Goal: Transaction & Acquisition: Purchase product/service

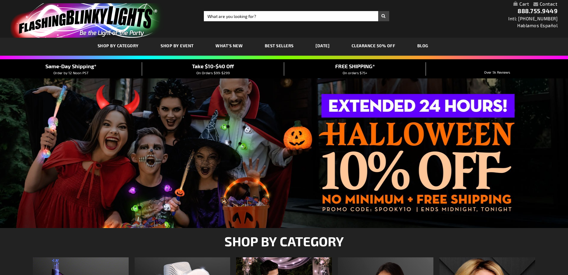
type input "adminchris"
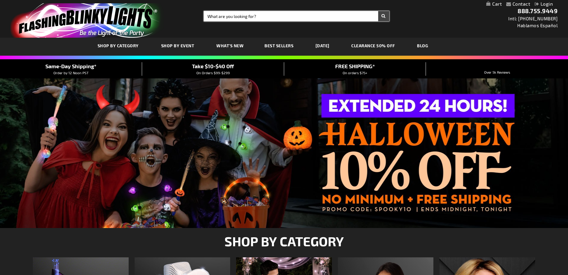
click at [298, 19] on input "Search" at bounding box center [296, 16] width 185 height 10
type input "11211"
click at [378, 11] on button "Search" at bounding box center [383, 16] width 11 height 10
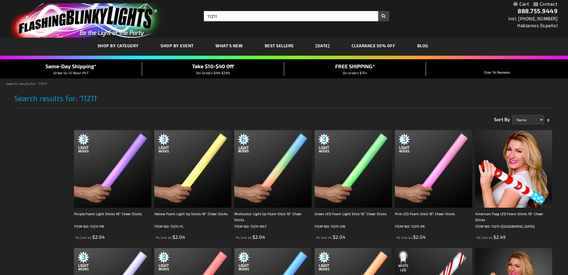
click at [334, 178] on img at bounding box center [353, 168] width 77 height 77
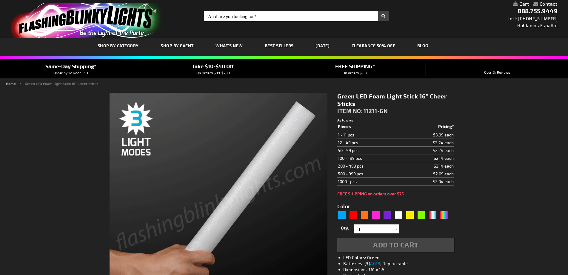
type input "5648"
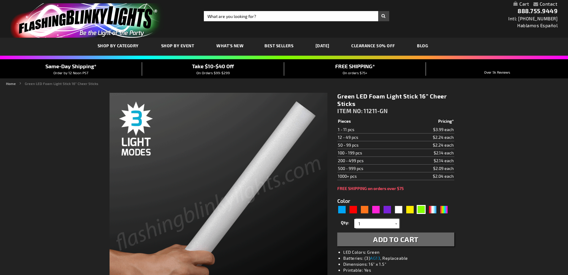
click at [388, 223] on input "1" at bounding box center [377, 223] width 43 height 9
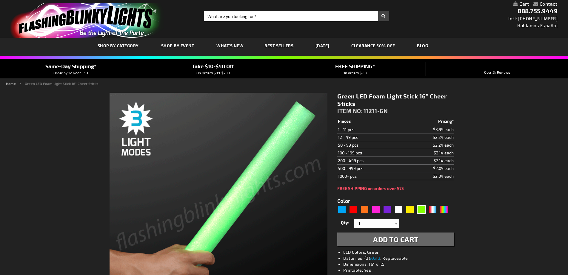
type input "adminchris"
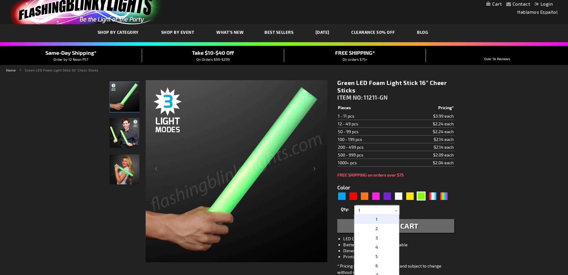
scroll to position [119, 0]
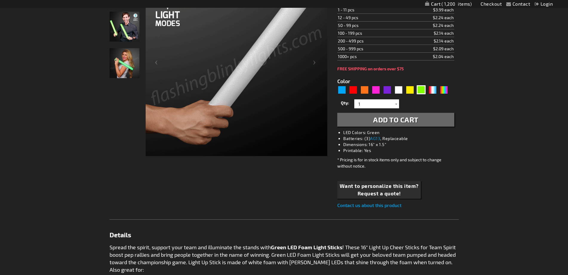
click at [376, 105] on input "1" at bounding box center [377, 103] width 43 height 9
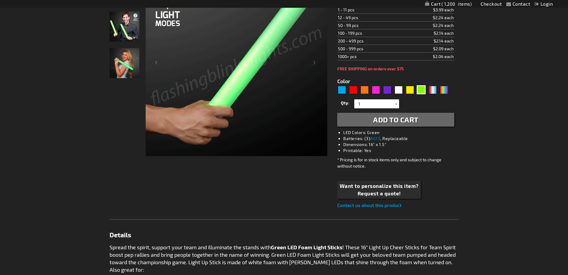
click at [395, 105] on div at bounding box center [396, 103] width 6 height 9
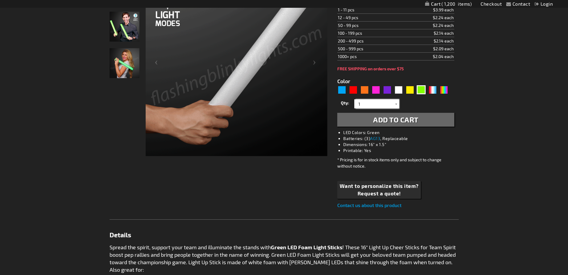
click at [382, 102] on input "1" at bounding box center [377, 103] width 43 height 9
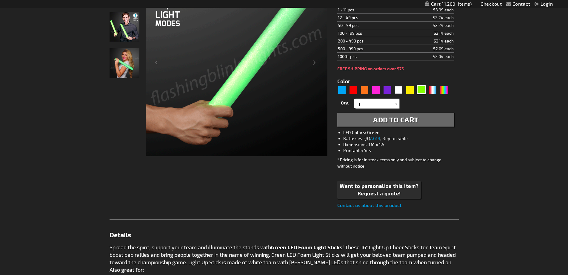
click at [366, 108] on input "1" at bounding box center [377, 103] width 43 height 9
click at [397, 105] on div at bounding box center [396, 103] width 6 height 9
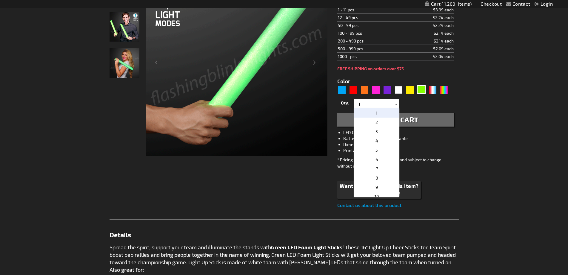
click at [397, 105] on div at bounding box center [396, 103] width 6 height 9
click at [376, 206] on p "11" at bounding box center [377, 205] width 45 height 9
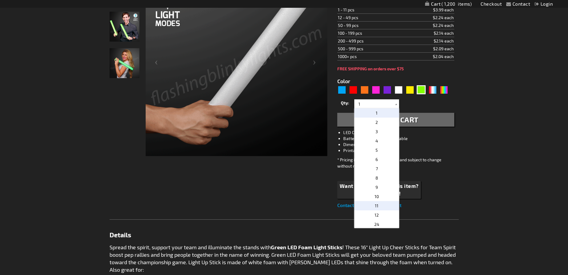
type input "11"
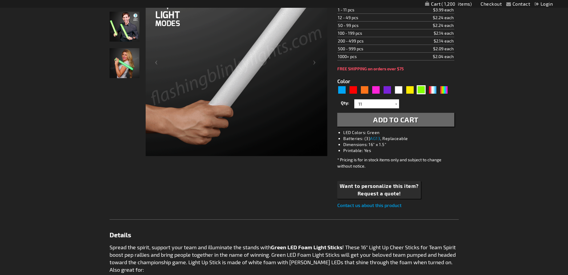
click at [397, 122] on span "Add to Cart" at bounding box center [395, 119] width 45 height 9
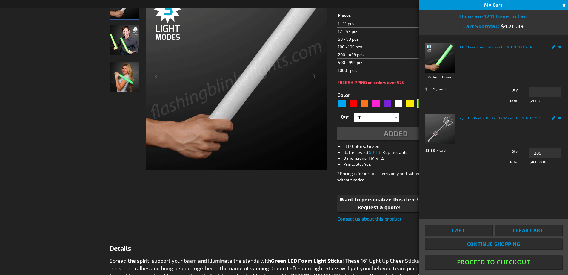
scroll to position [133, 0]
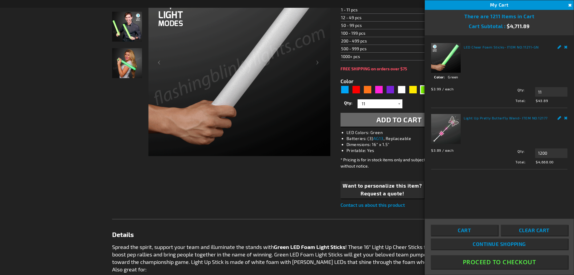
click at [477, 260] on button "Proceed To Checkout" at bounding box center [498, 261] width 137 height 13
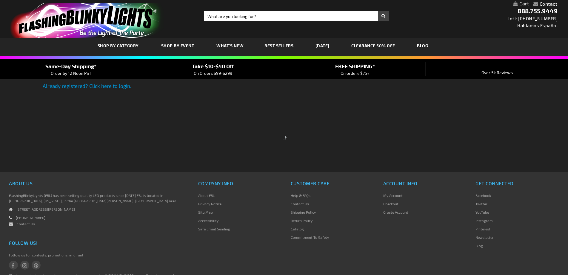
type input "adminchris"
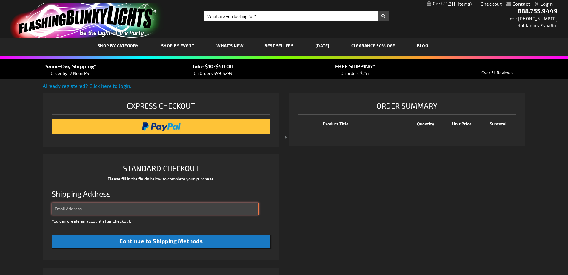
type input "adminchris"
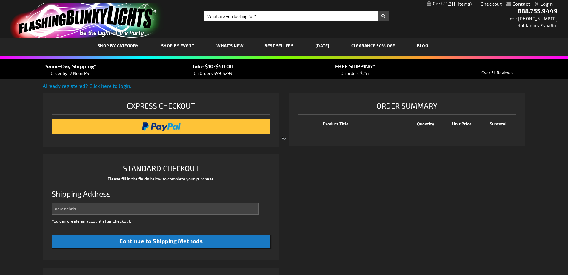
select select "US"
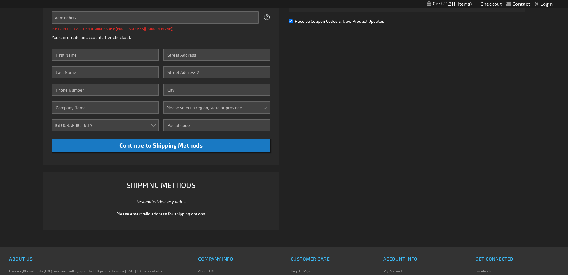
scroll to position [136, 0]
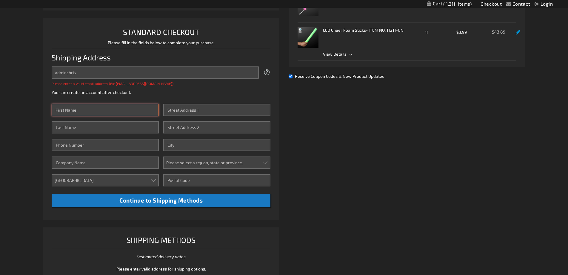
click at [97, 104] on input "First Name" at bounding box center [106, 110] width 108 height 12
type input "Chris"
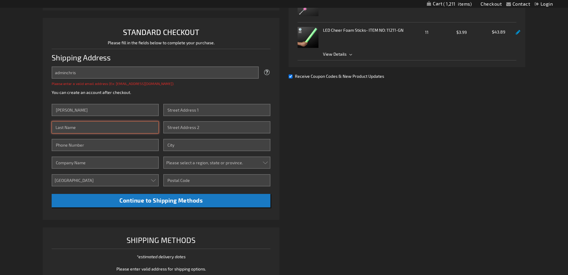
type input "Camarella"
type input "8182985085"
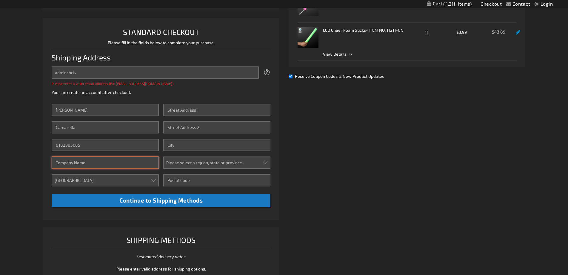
type input "FBL"
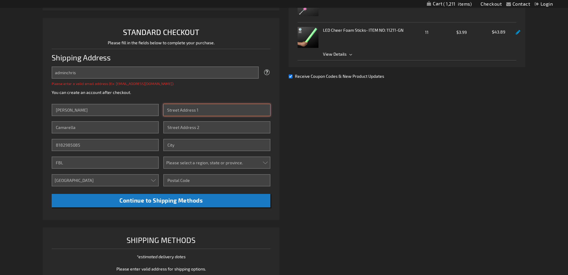
type input "10810 Cantara St."
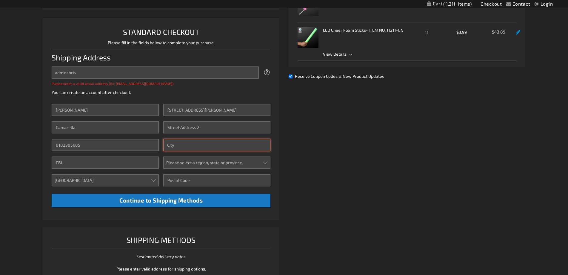
type input "Sun Valley, CA"
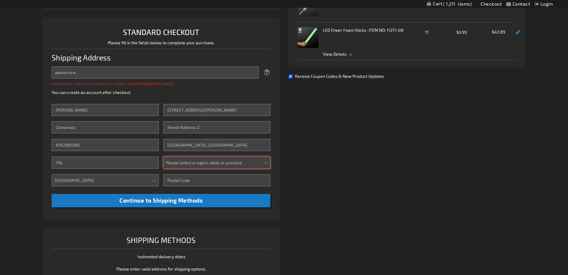
select select "12"
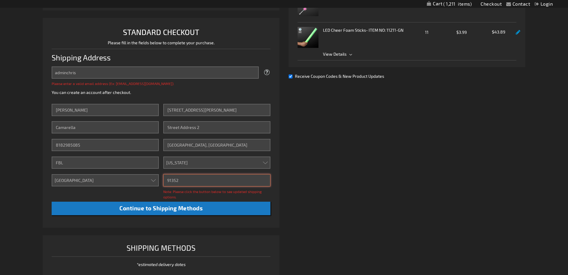
drag, startPoint x: 214, startPoint y: 177, endPoint x: 99, endPoint y: 176, distance: 114.1
click at [99, 176] on div "First Name Chris Last Name Camarella Phone Number 8182985085 Company FBL Countr…" at bounding box center [161, 159] width 219 height 111
paste input "0174"
type input "01742"
drag, startPoint x: 205, startPoint y: 148, endPoint x: 161, endPoint y: 146, distance: 43.9
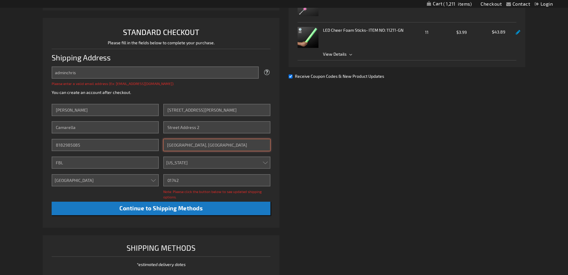
click at [161, 146] on div "First Name Chris Last Name Camarella Phone Number 8182985085 Company FBL Countr…" at bounding box center [161, 159] width 219 height 111
type input "concord"
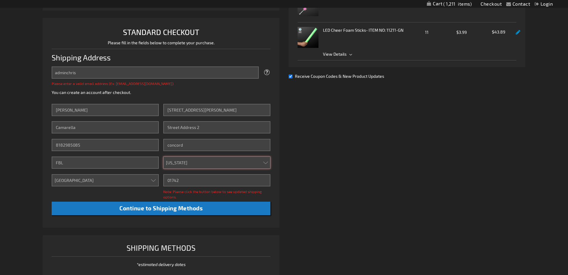
click at [207, 161] on select "Please select a region, state or province. Alabama Alaska Arizona Arkansas Cali…" at bounding box center [217, 162] width 108 height 12
select select "32"
click at [163, 156] on select "Please select a region, state or province. Alabama Alaska Arizona Arkansas Cali…" at bounding box center [217, 162] width 108 height 12
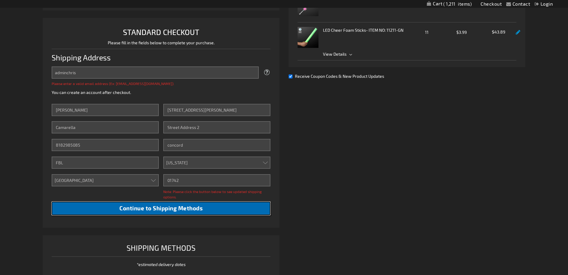
click at [190, 208] on span "Continue to Shipping Methods" at bounding box center [160, 207] width 83 height 7
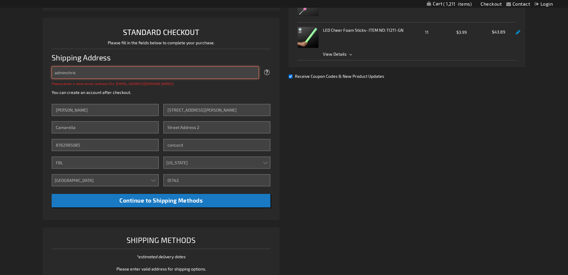
click at [102, 72] on input "adminchris" at bounding box center [156, 72] width 208 height 12
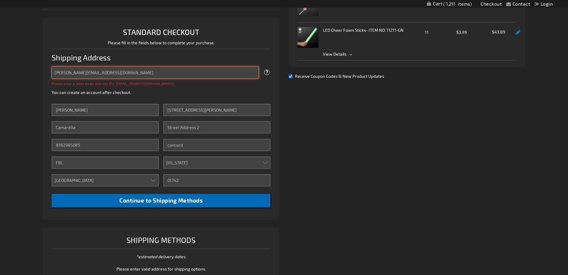
type input "bob@robbbobbo.com"
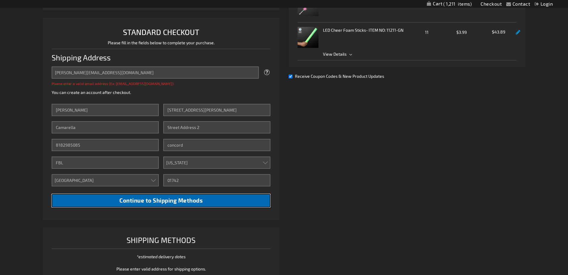
click at [178, 197] on button "Continue to Shipping Methods" at bounding box center [161, 200] width 219 height 13
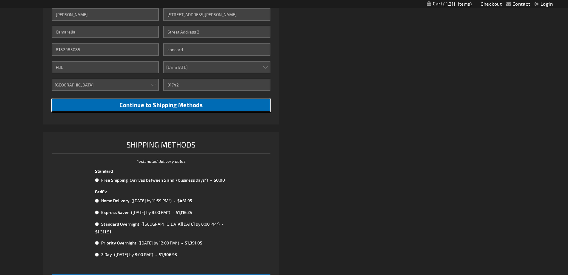
scroll to position [226, 0]
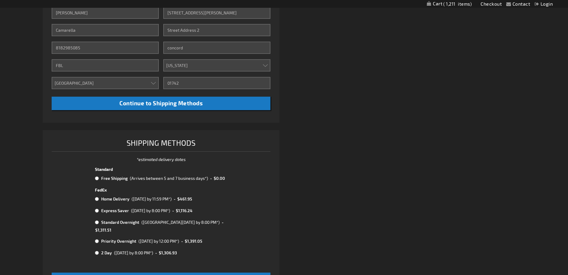
click at [184, 179] on div "(Arrives between 5 and 7 business days*)" at bounding box center [169, 178] width 78 height 6
click at [172, 200] on div "(Tue, September 30th by 11:59 PM*)" at bounding box center [152, 198] width 40 height 6
radio input "false"
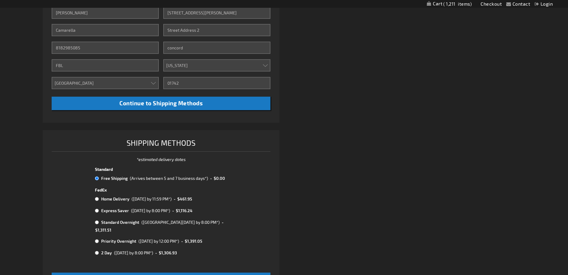
radio input "true"
click at [172, 200] on div "(Tue, September 30th by 11:59 PM*)" at bounding box center [152, 198] width 40 height 6
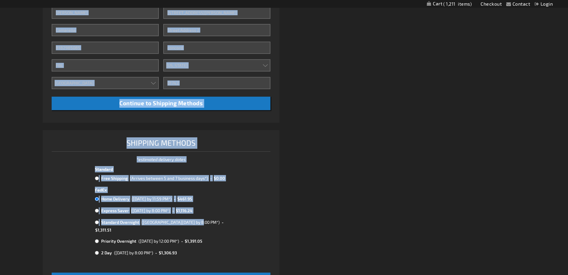
drag, startPoint x: 198, startPoint y: 215, endPoint x: 332, endPoint y: 196, distance: 135.5
click at [332, 196] on div "Already registered? Click here to login. Shipping Review & Payments Estimated T…" at bounding box center [284, 80] width 483 height 446
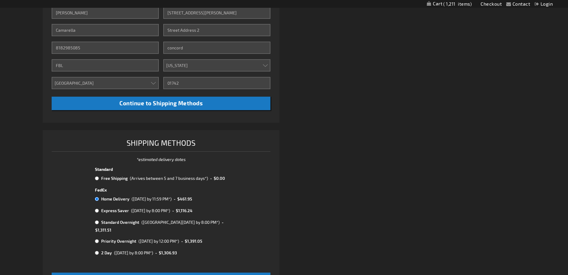
click at [296, 211] on div "Already registered? Click here to login. Shipping Review & Payments Estimated T…" at bounding box center [284, 80] width 483 height 446
click at [458, 191] on div "Already registered? Click here to login. Shipping Review & Payments Estimated T…" at bounding box center [284, 80] width 483 height 446
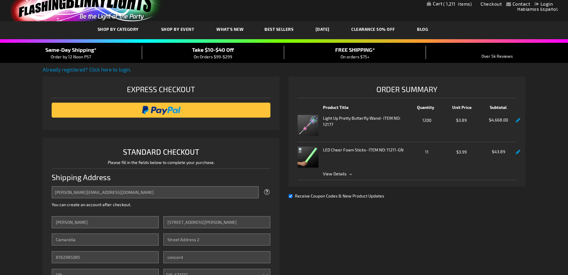
click at [519, 120] on link at bounding box center [518, 120] width 4 height 5
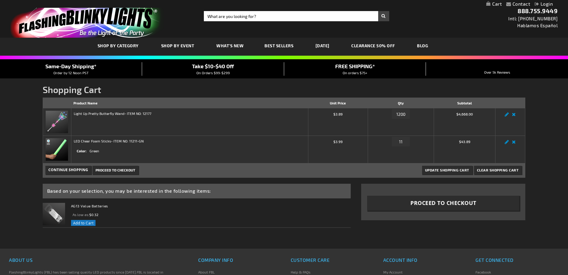
type input "adminchris"
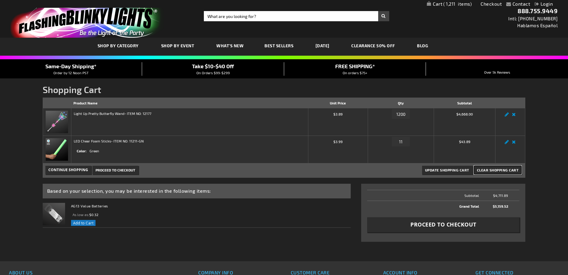
click at [497, 169] on span "Clear Shopping Cart" at bounding box center [498, 170] width 42 height 4
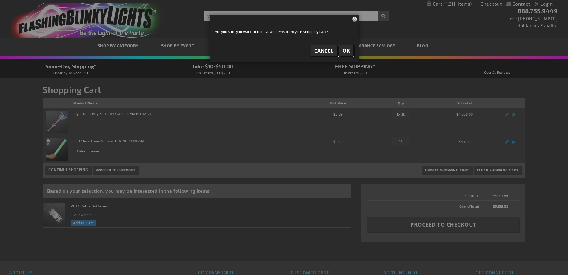
click at [346, 53] on span "OK" at bounding box center [347, 50] width 8 height 7
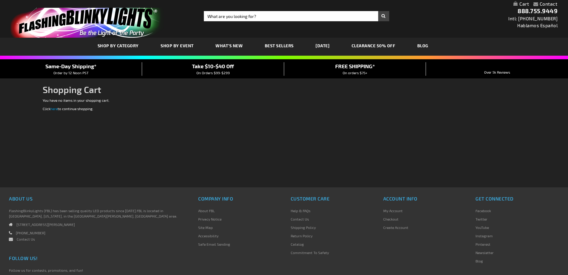
type input "adminchris"
click at [270, 16] on input "Search" at bounding box center [296, 16] width 185 height 10
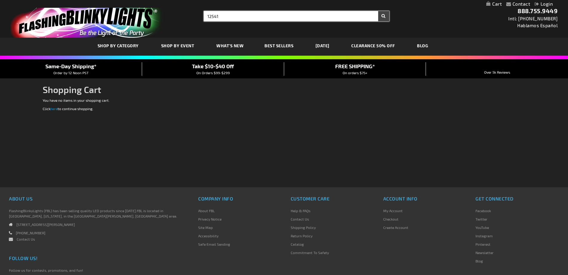
type input "12541"
click at [378, 11] on button "Search" at bounding box center [383, 16] width 11 height 10
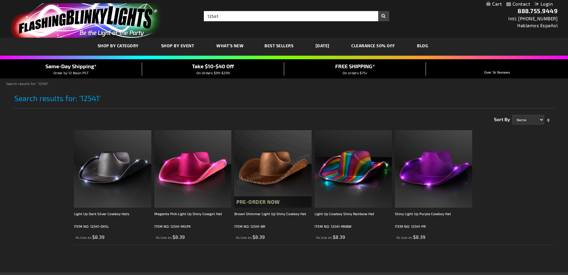
type input "adminchris"
click at [206, 178] on img at bounding box center [192, 168] width 77 height 77
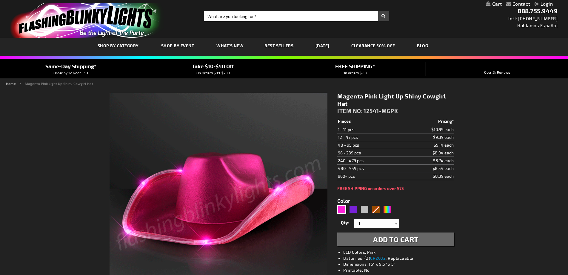
type input "5639"
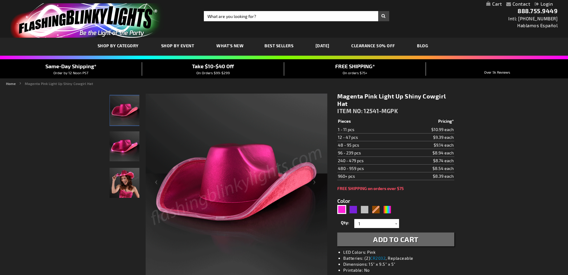
type input "adminchris"
click at [394, 224] on div at bounding box center [396, 223] width 6 height 9
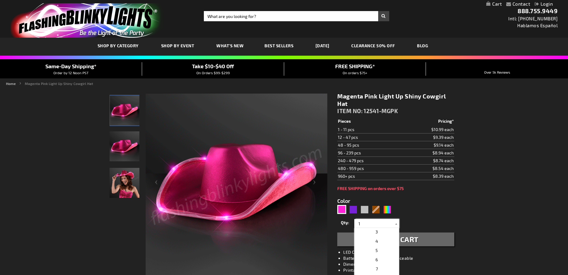
scroll to position [30, 0]
click at [378, 268] on p "8" at bounding box center [377, 267] width 45 height 9
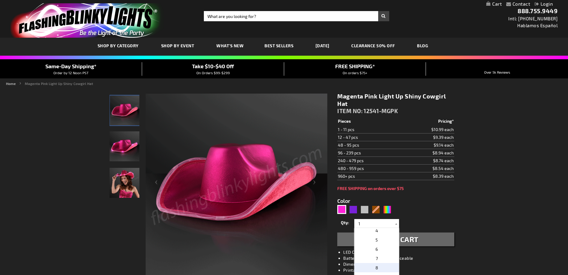
type input "8"
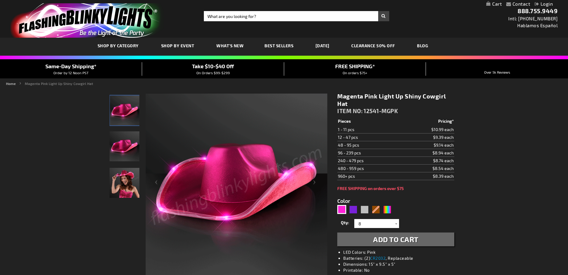
click at [386, 240] on span "Add to Cart" at bounding box center [395, 238] width 45 height 9
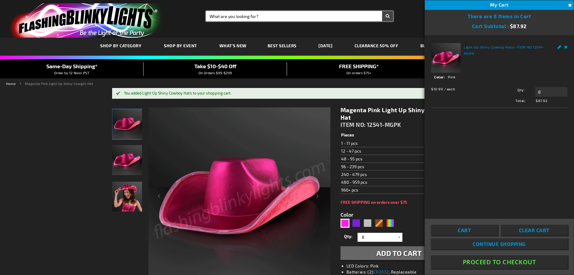
click at [312, 17] on input "Search" at bounding box center [299, 16] width 187 height 10
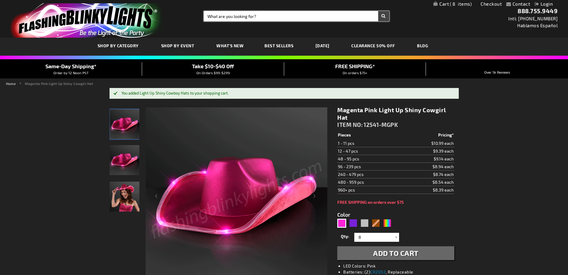
click at [312, 17] on input "Search" at bounding box center [296, 16] width 185 height 10
type input "11832"
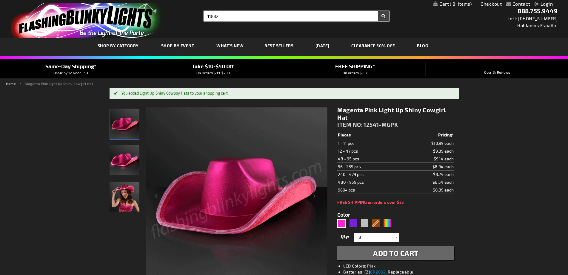
click at [378, 11] on button "Search" at bounding box center [383, 16] width 11 height 10
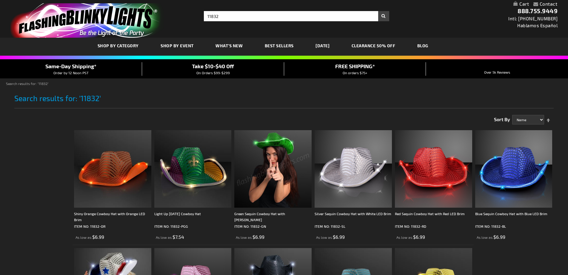
type input "adminchris"
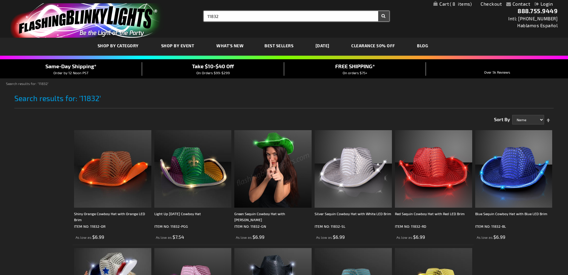
click at [229, 15] on input "11832" at bounding box center [296, 16] width 185 height 10
type input "11382"
click at [378, 11] on button "Search" at bounding box center [383, 16] width 11 height 10
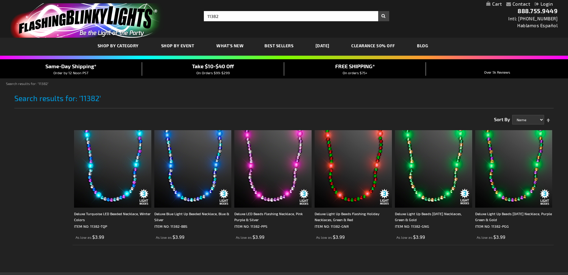
type input "adminchris"
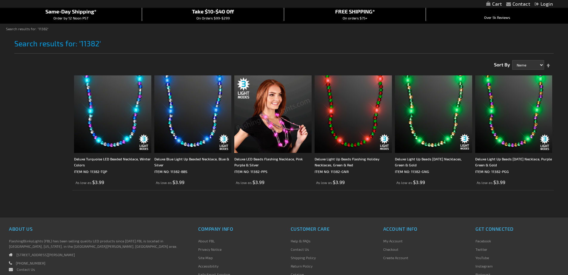
scroll to position [60, 0]
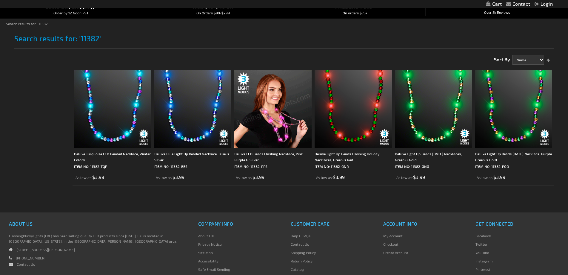
click at [263, 120] on img at bounding box center [272, 108] width 77 height 77
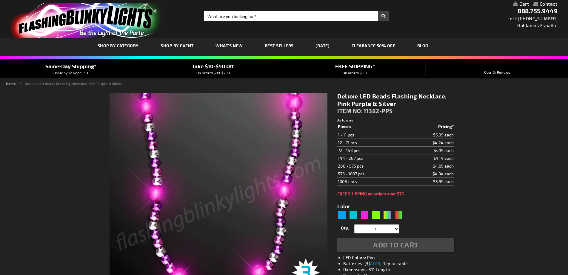
type input "5639"
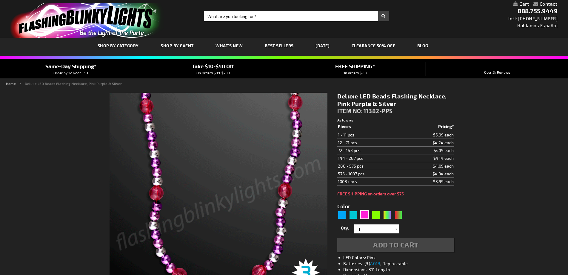
type input "adminchris"
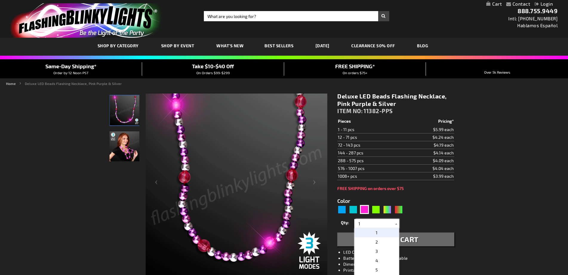
drag, startPoint x: 366, startPoint y: 223, endPoint x: 329, endPoint y: 222, distance: 37.6
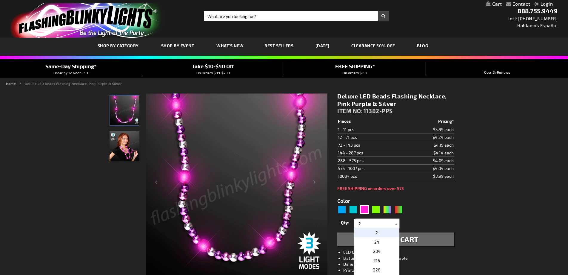
type input "2"
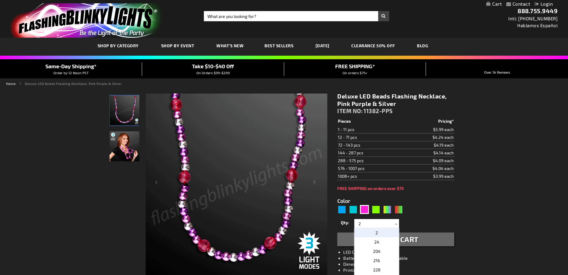
click at [416, 233] on button "Add to Cart" at bounding box center [396, 239] width 117 height 14
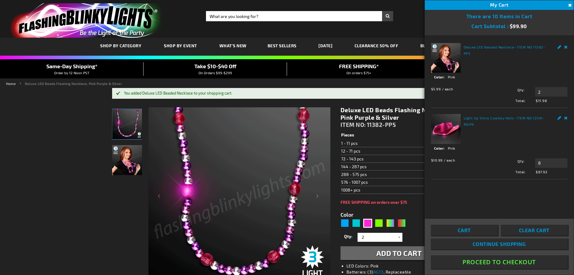
click at [472, 262] on button "Proceed To Checkout" at bounding box center [498, 261] width 137 height 13
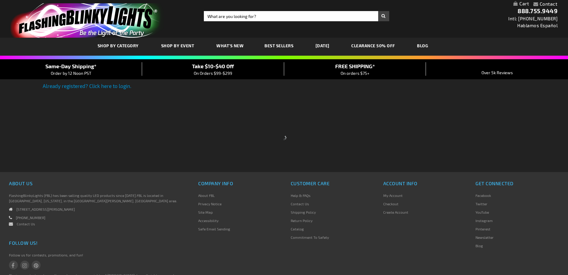
type input "adminchris"
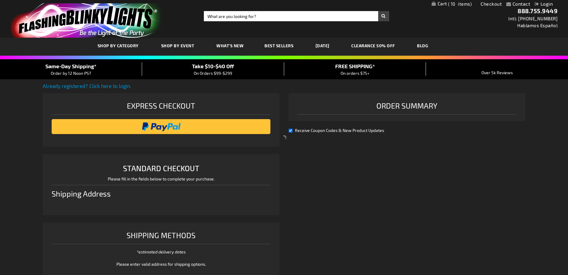
select select "US"
select select "32"
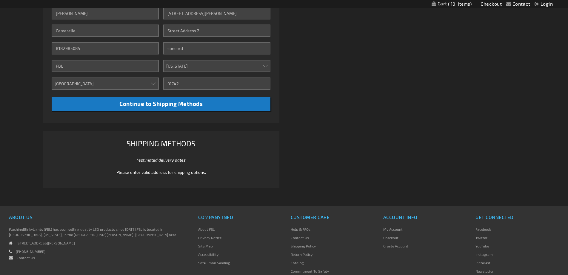
scroll to position [186, 0]
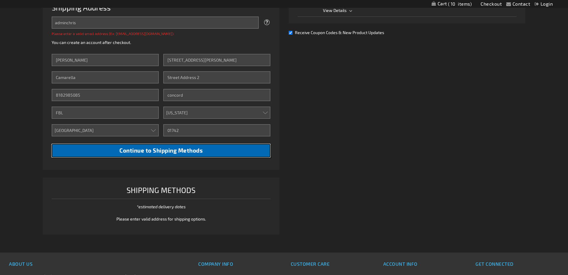
click at [200, 155] on button "Continue to Shipping Methods" at bounding box center [161, 150] width 219 height 13
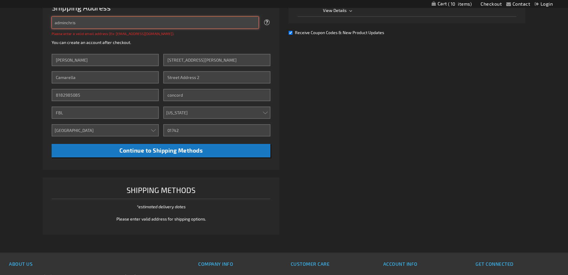
click at [111, 18] on input "adminchris" at bounding box center [156, 22] width 208 height 12
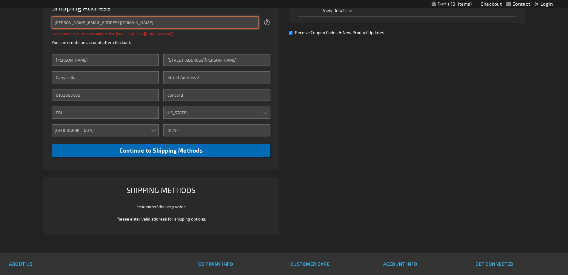
type input "bob@bababa.com"
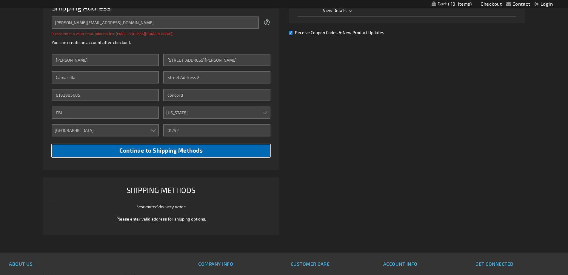
click at [249, 152] on li "STANDARD CHECKOUT Please fill in the fields below to complete your purchase. Sh…" at bounding box center [161, 69] width 237 height 202
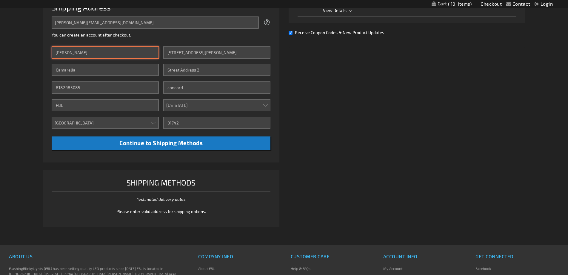
drag, startPoint x: 103, startPoint y: 51, endPoint x: 0, endPoint y: 44, distance: 103.6
click at [0, 44] on div "Contact Compare Products Checkout Login Skip to Content My Cart 10 10 items My …" at bounding box center [284, 99] width 568 height 570
click at [34, 71] on div "Contact Compare Products Checkout Login Skip to Content My Cart 10 10 items My …" at bounding box center [284, 99] width 568 height 570
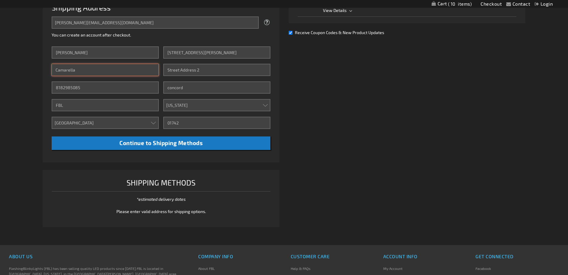
drag, startPoint x: 101, startPoint y: 70, endPoint x: 10, endPoint y: 68, distance: 90.8
click at [10, 68] on div "Contact Compare Products Checkout Login Skip to Content My Cart 10 10 items My …" at bounding box center [284, 99] width 568 height 570
paste input "Kamionek"
type input "Kamionek"
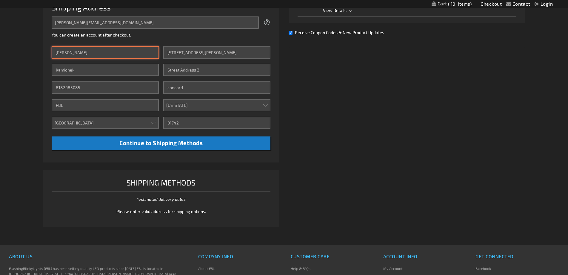
click at [72, 53] on input "Chris" at bounding box center [106, 52] width 108 height 12
type input "Jennifer"
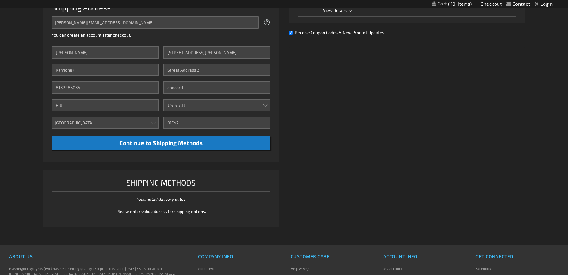
click at [40, 98] on div "Contact Compare Products Checkout Login Skip to Content My Cart 10 10 items My …" at bounding box center [284, 99] width 568 height 570
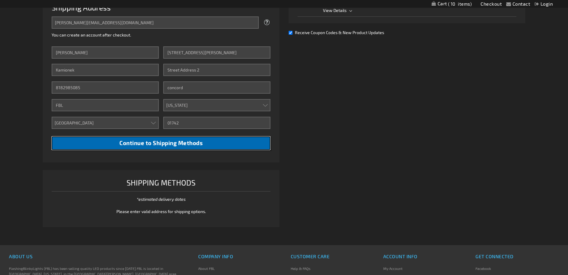
click at [179, 141] on span "Continue to Shipping Methods" at bounding box center [160, 142] width 83 height 7
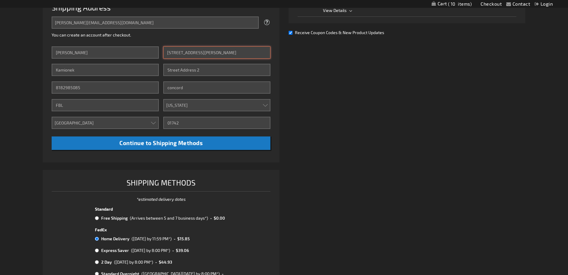
drag, startPoint x: 228, startPoint y: 52, endPoint x: 158, endPoint y: 45, distance: 70.6
click at [158, 45] on div "Email Address bob@bababa.com Tooltip We'll send your order confirmation here. Y…" at bounding box center [161, 82] width 219 height 133
paste input "74 independence Road"
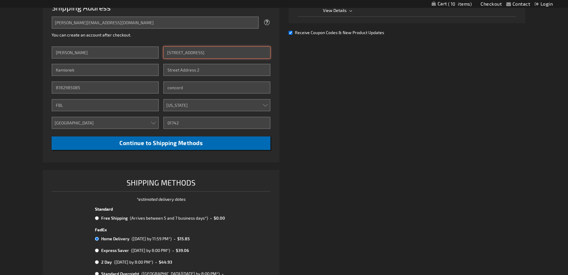
type input "174 independence Road"
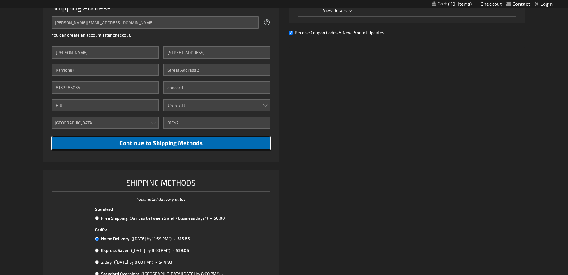
click at [221, 141] on button "Continue to Shipping Methods" at bounding box center [161, 142] width 219 height 13
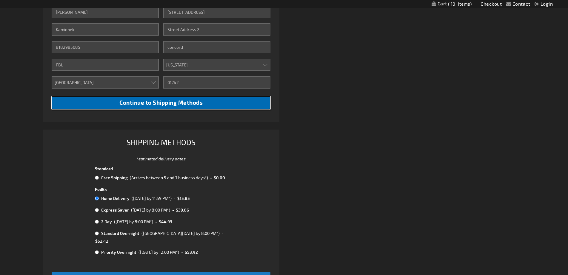
scroll to position [216, 0]
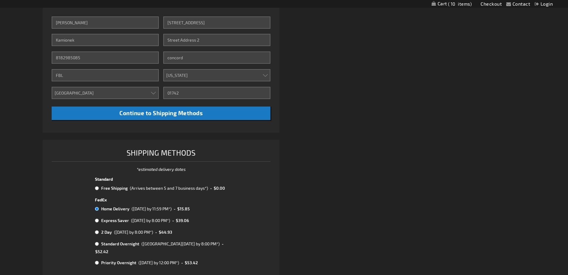
click at [380, 140] on div "Already registered? Click here to login. Shipping Review & Payments Estimated T…" at bounding box center [284, 89] width 483 height 446
click at [373, 147] on div "Already registered? Click here to login. Shipping Review & Payments Estimated T…" at bounding box center [284, 89] width 483 height 446
click at [174, 92] on input "01742" at bounding box center [217, 93] width 108 height 12
